Goal: Information Seeking & Learning: Find contact information

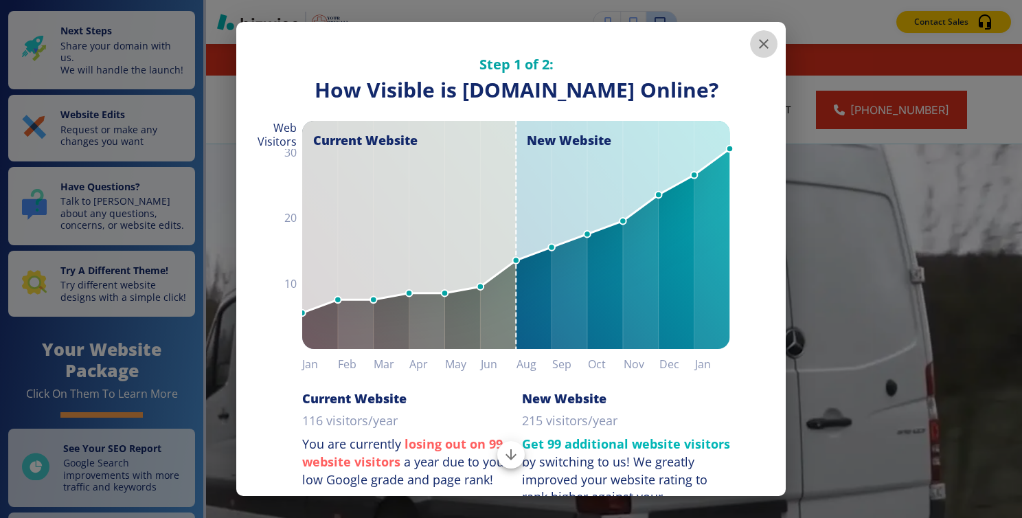
click at [759, 41] on icon "button" at bounding box center [764, 44] width 10 height 10
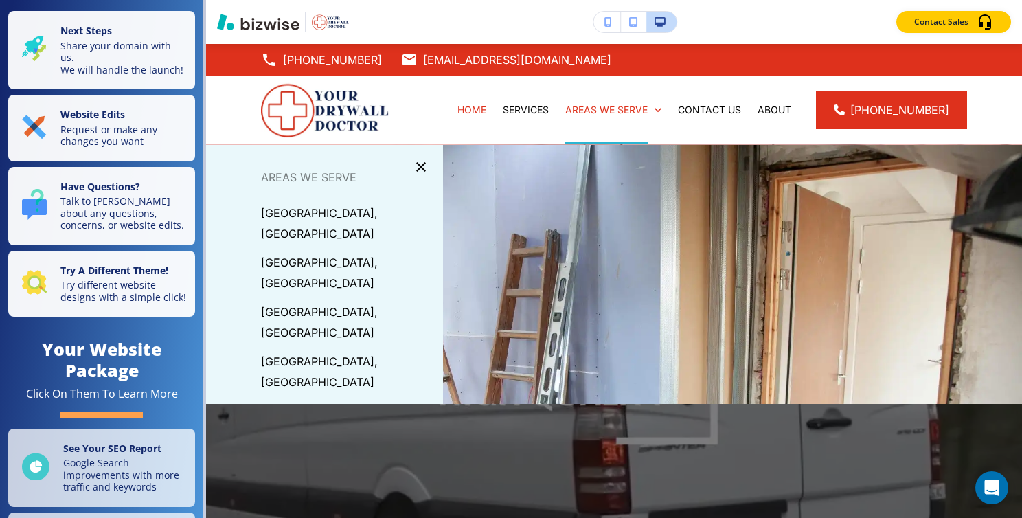
click at [752, 12] on div "Contact Sales" at bounding box center [614, 22] width 816 height 22
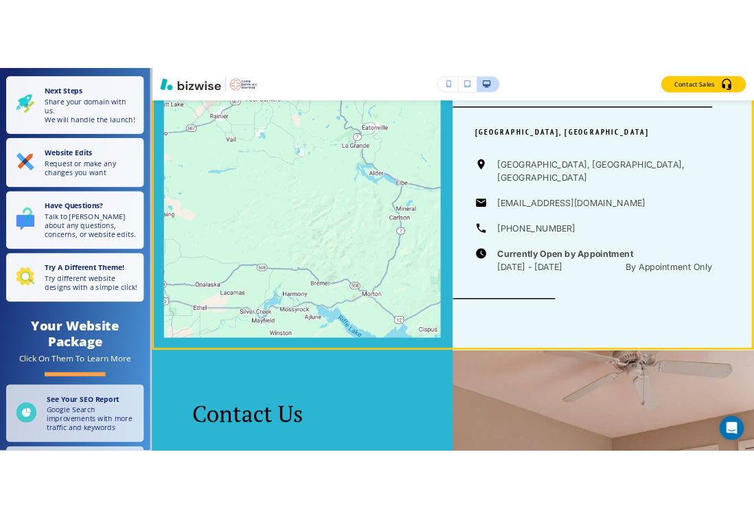
scroll to position [3605, 0]
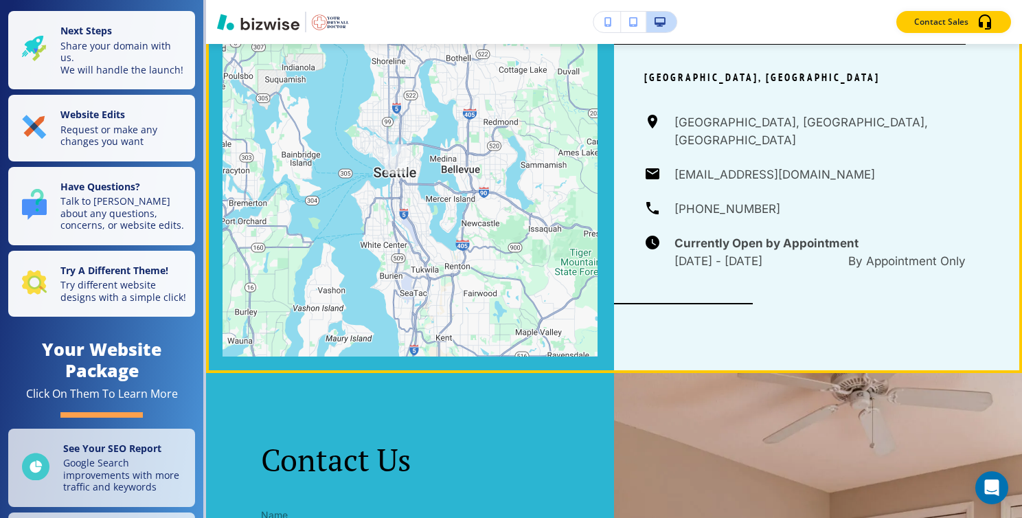
click at [1011, 107] on div "Your Drywall Doctor [GEOGRAPHIC_DATA], [GEOGRAPHIC_DATA] [GEOGRAPHIC_DATA], [GE…" at bounding box center [818, 157] width 408 height 432
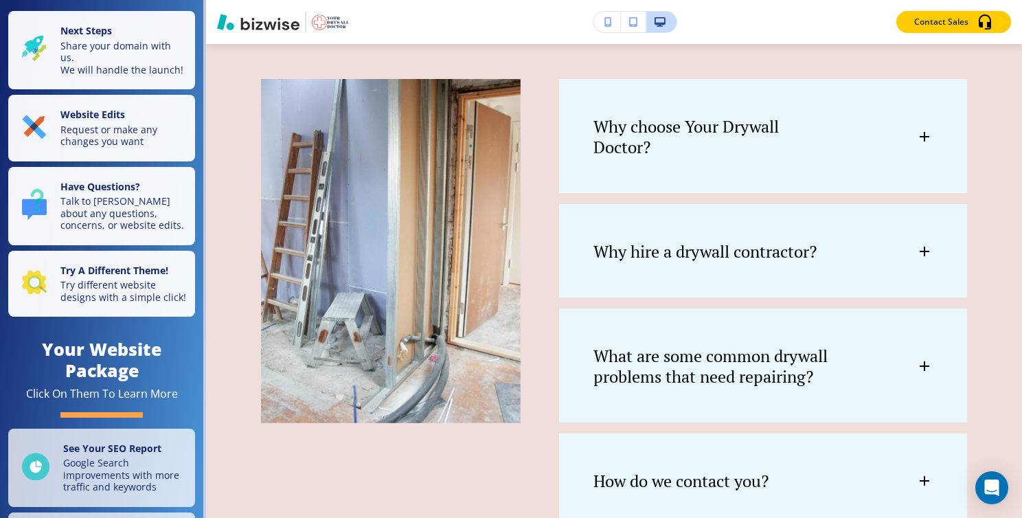
scroll to position [2953, 0]
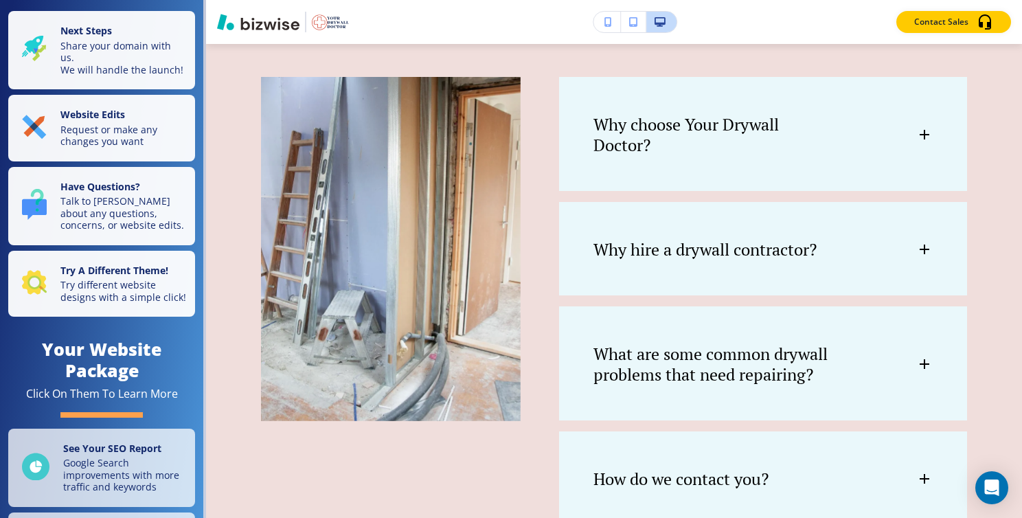
click at [919, 130] on icon at bounding box center [924, 135] width 10 height 10
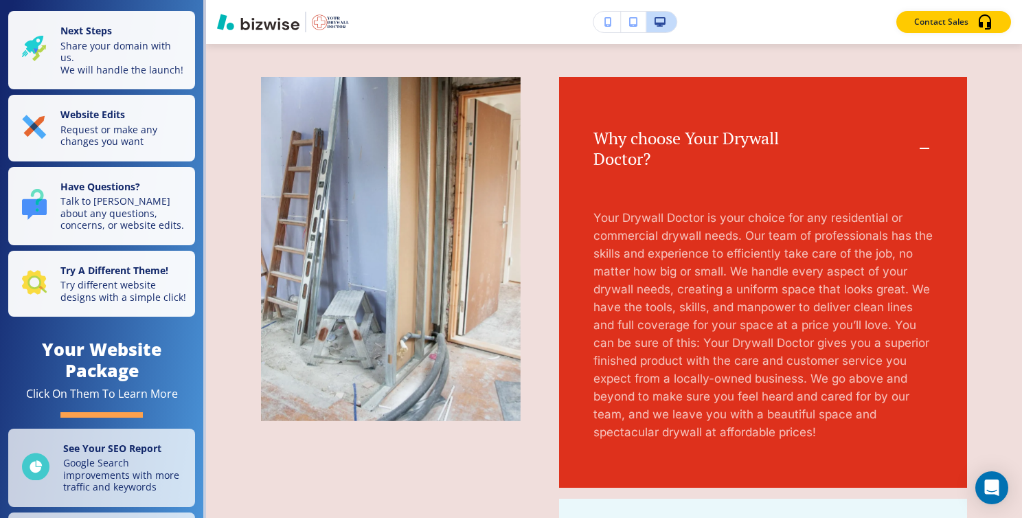
click at [718, 17] on div "Contact Sales" at bounding box center [614, 22] width 816 height 22
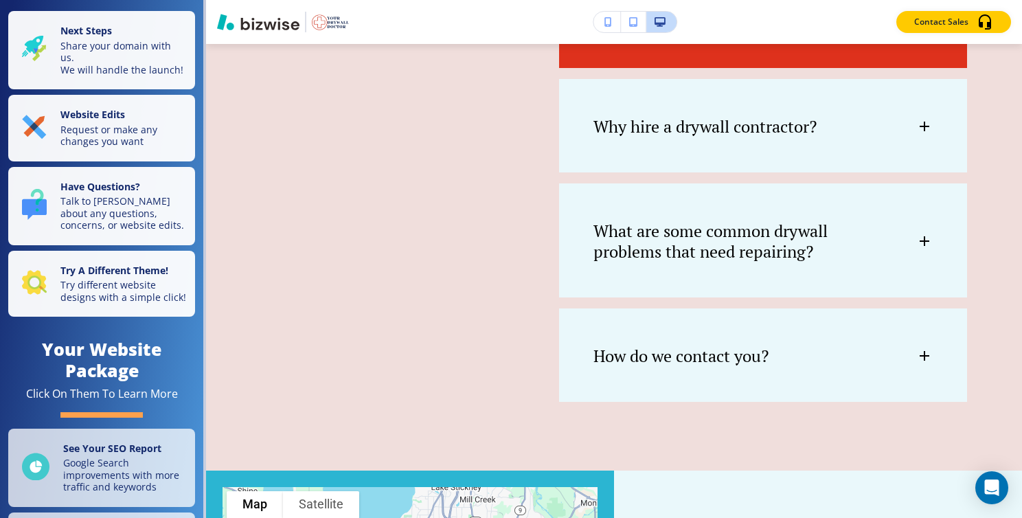
scroll to position [3381, 0]
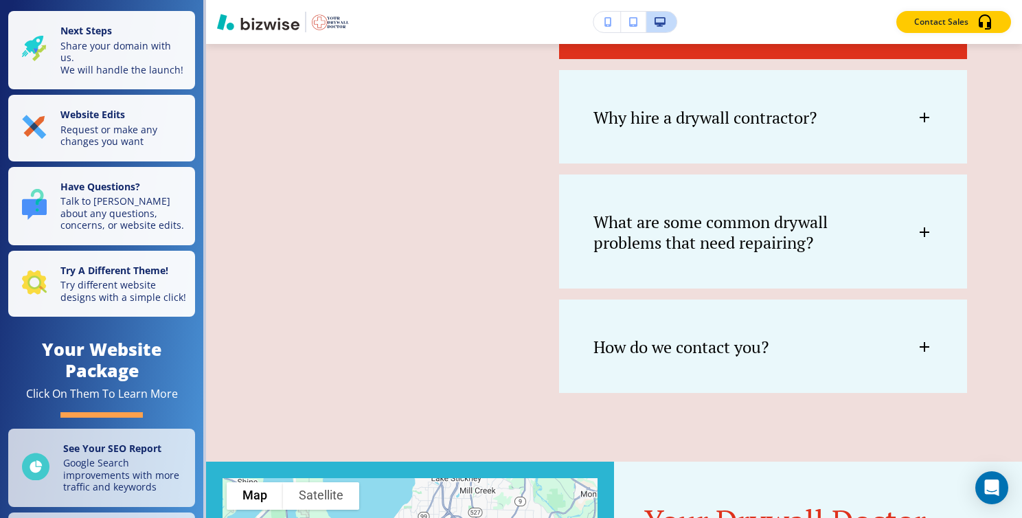
click at [923, 110] on div "Why hire a drywall contractor?" at bounding box center [763, 110] width 408 height 81
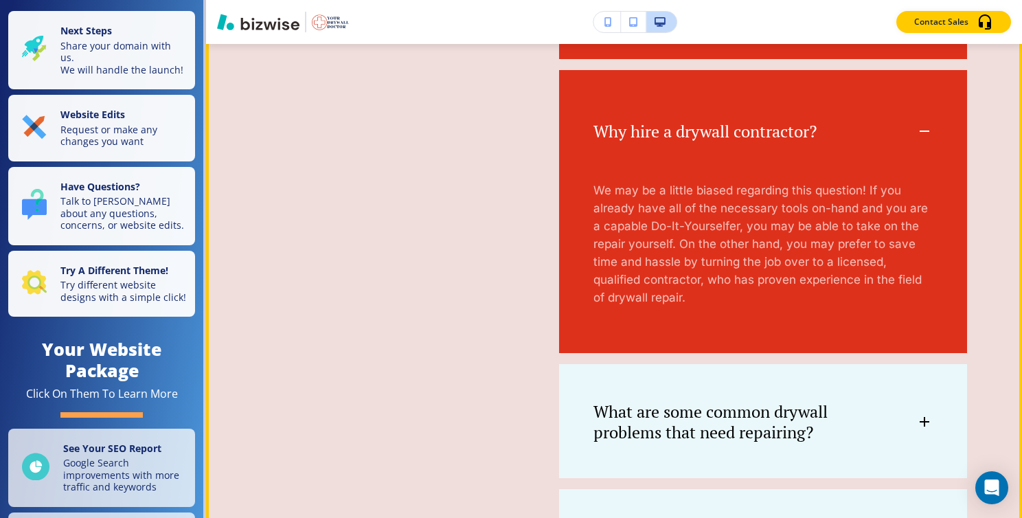
click at [917, 135] on div "Why hire a drywall contractor?" at bounding box center [763, 124] width 408 height 108
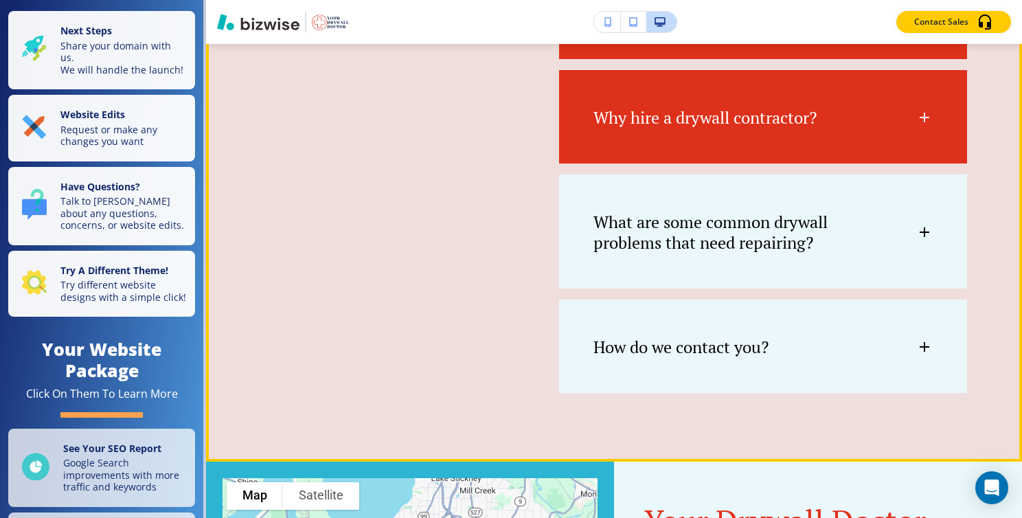
click at [917, 239] on icon at bounding box center [924, 232] width 16 height 16
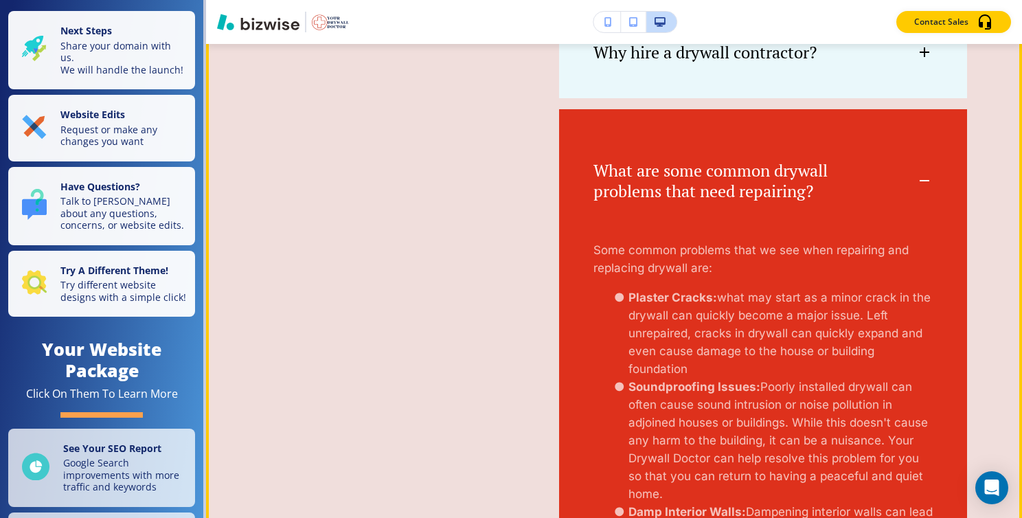
scroll to position [3447, 0]
click at [916, 187] on icon at bounding box center [924, 180] width 16 height 16
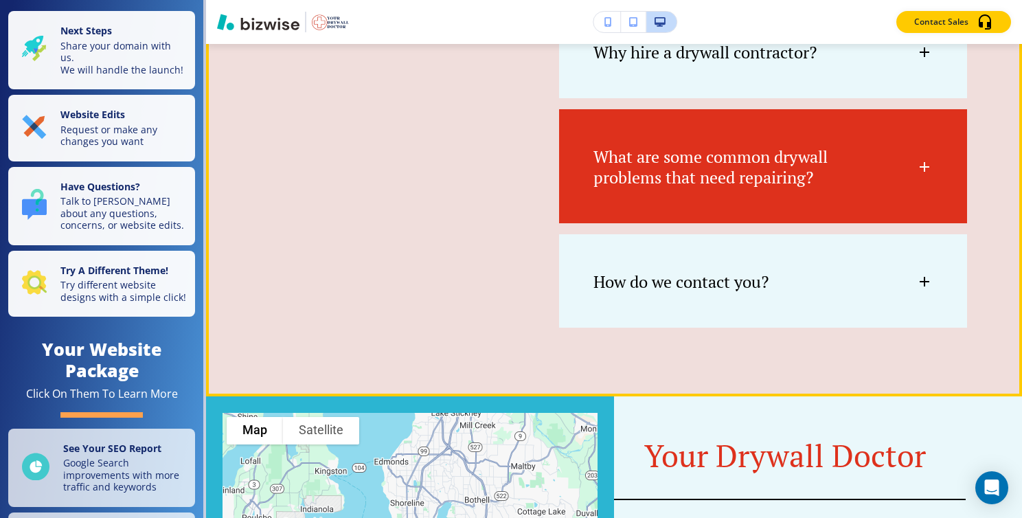
click at [908, 305] on div "How do we contact you?" at bounding box center [763, 274] width 408 height 81
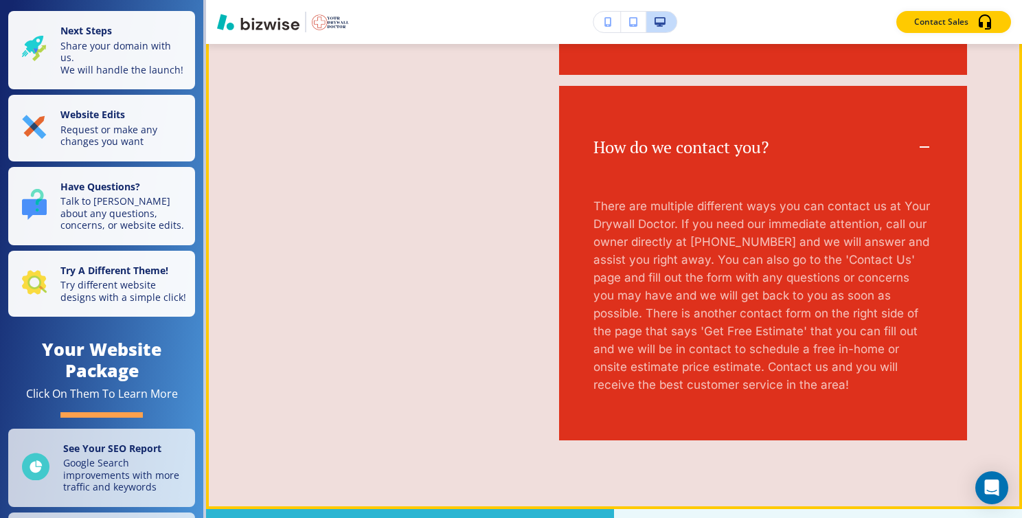
scroll to position [3604, 0]
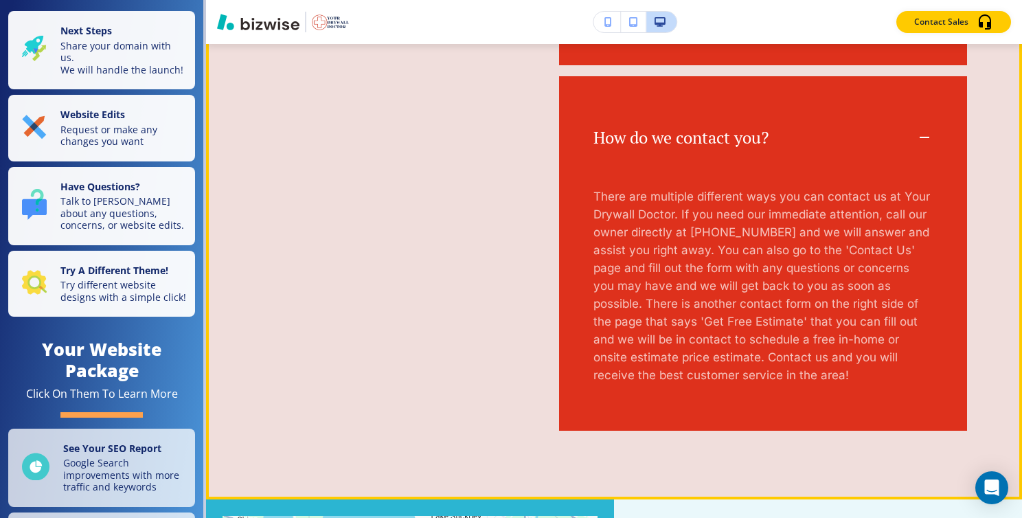
click at [914, 163] on div "How do we contact you?" at bounding box center [763, 130] width 408 height 108
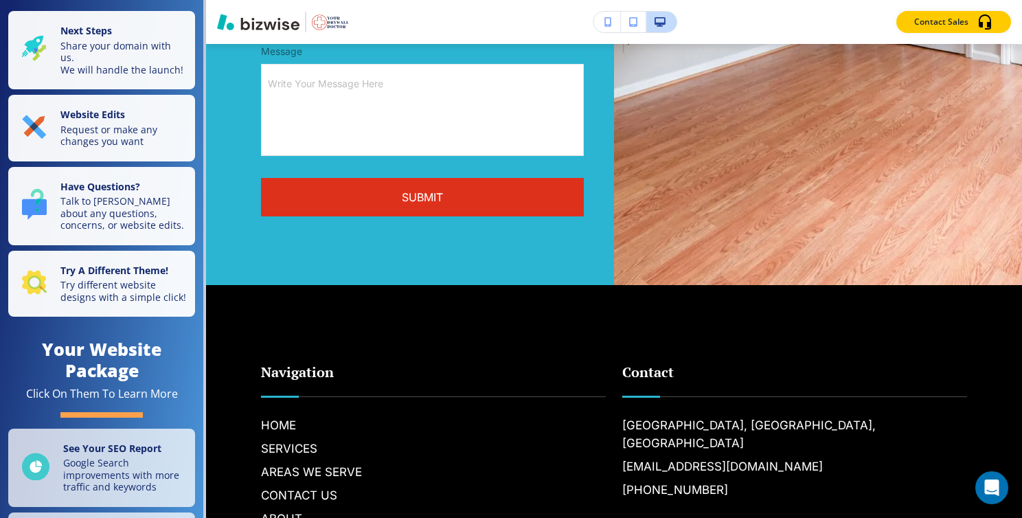
scroll to position [4785, 0]
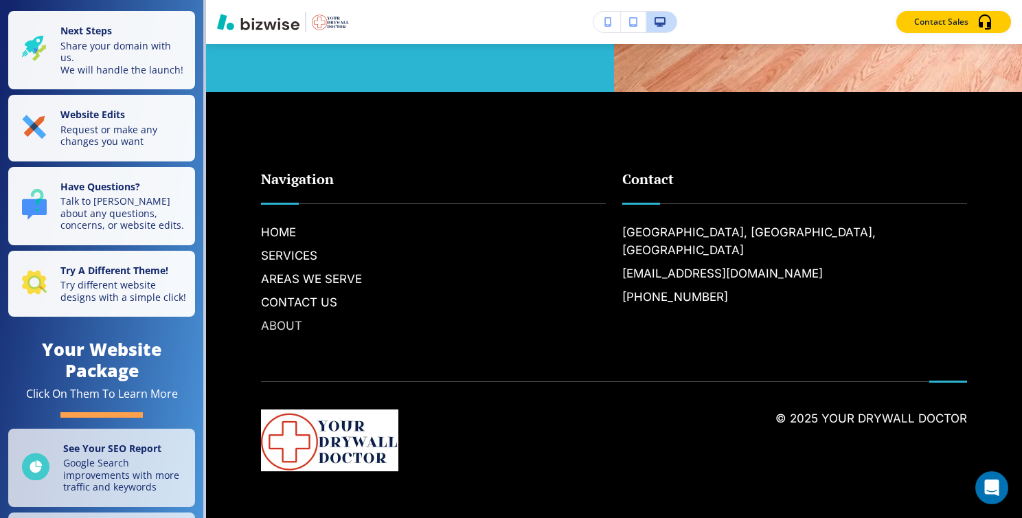
click at [505, 320] on h6 "ABOUT" at bounding box center [433, 326] width 345 height 18
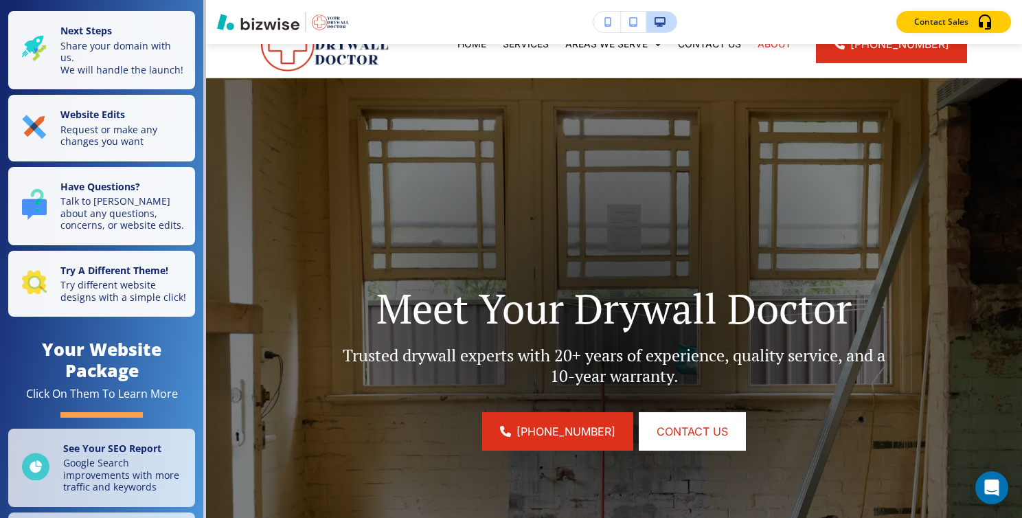
scroll to position [0, 0]
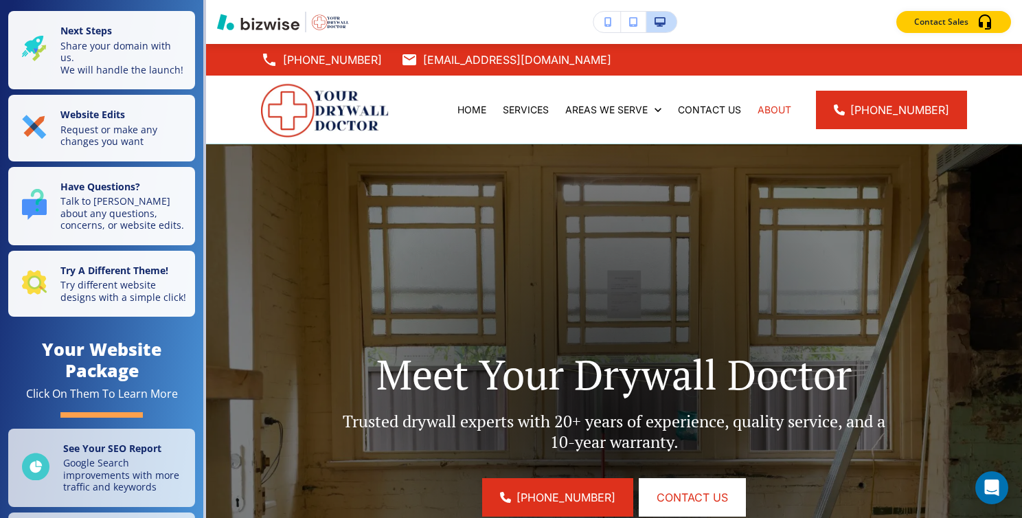
click at [339, 25] on img "button" at bounding box center [330, 22] width 37 height 16
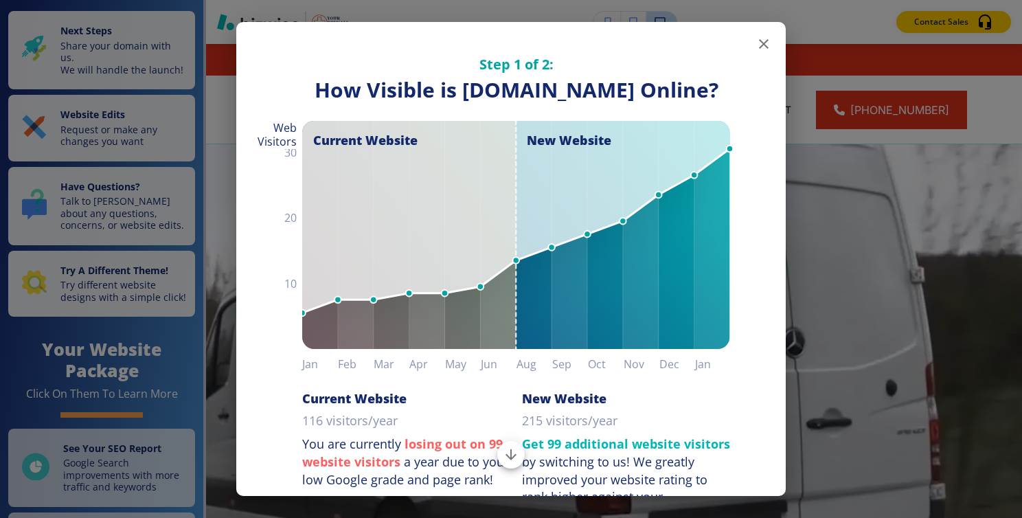
click at [755, 52] on button "button" at bounding box center [763, 43] width 27 height 27
